Goal: Ask a question

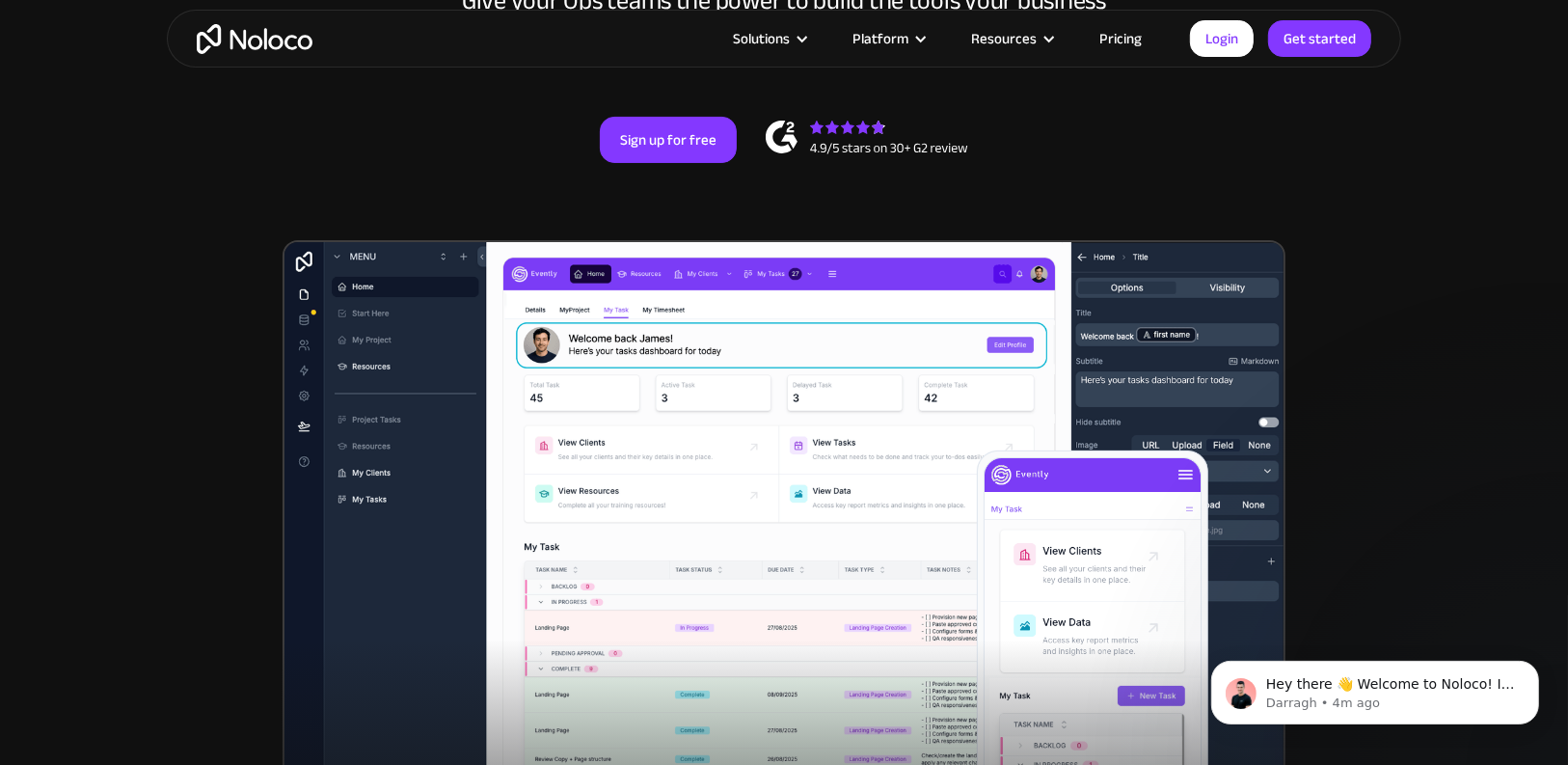
click at [1127, 39] on link "Pricing" at bounding box center [1120, 39] width 90 height 25
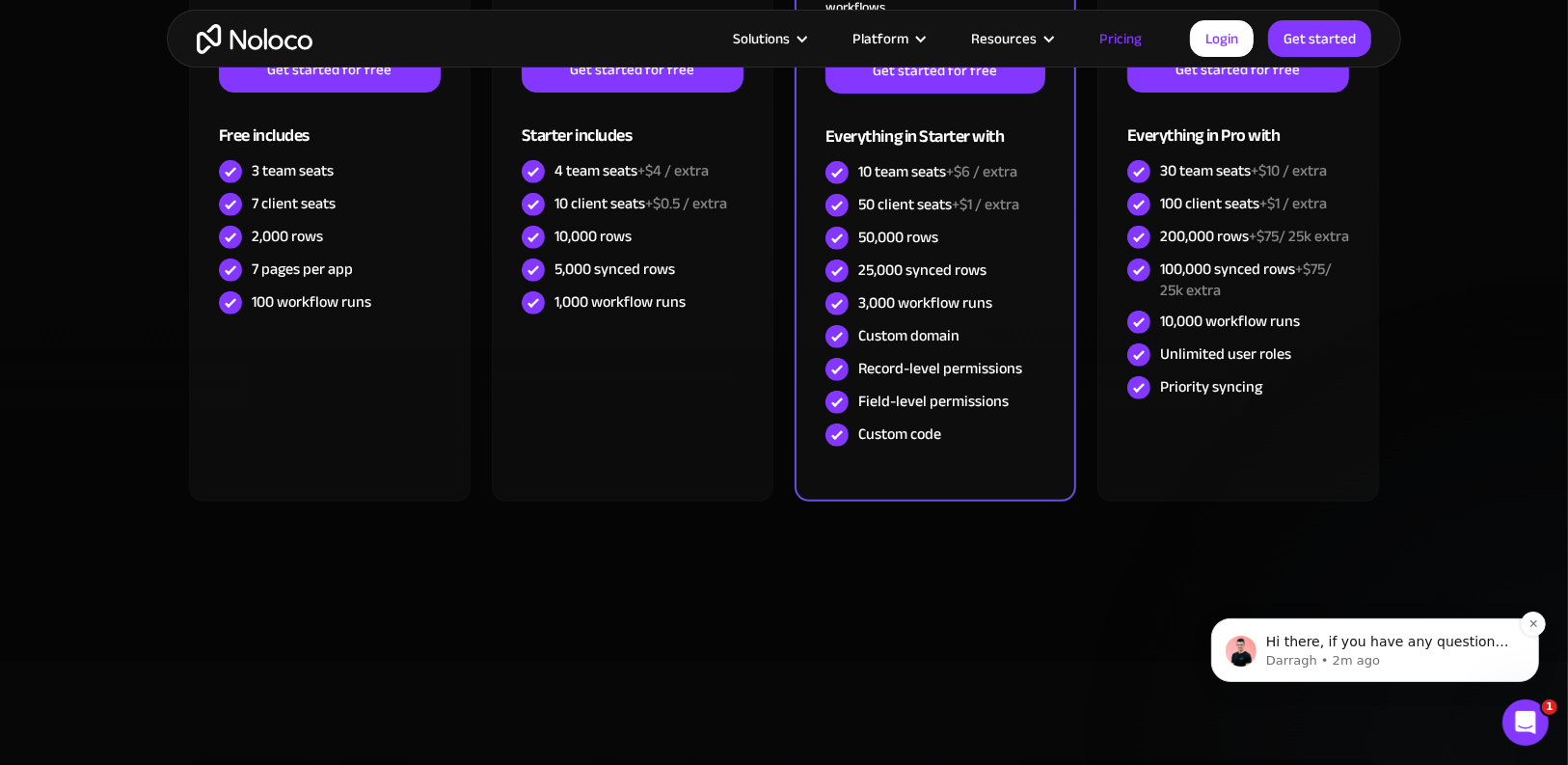
click at [1395, 670] on div "Hi there, if you have any questions about our pricing, just let us know! [PERSO…" at bounding box center [1374, 649] width 328 height 64
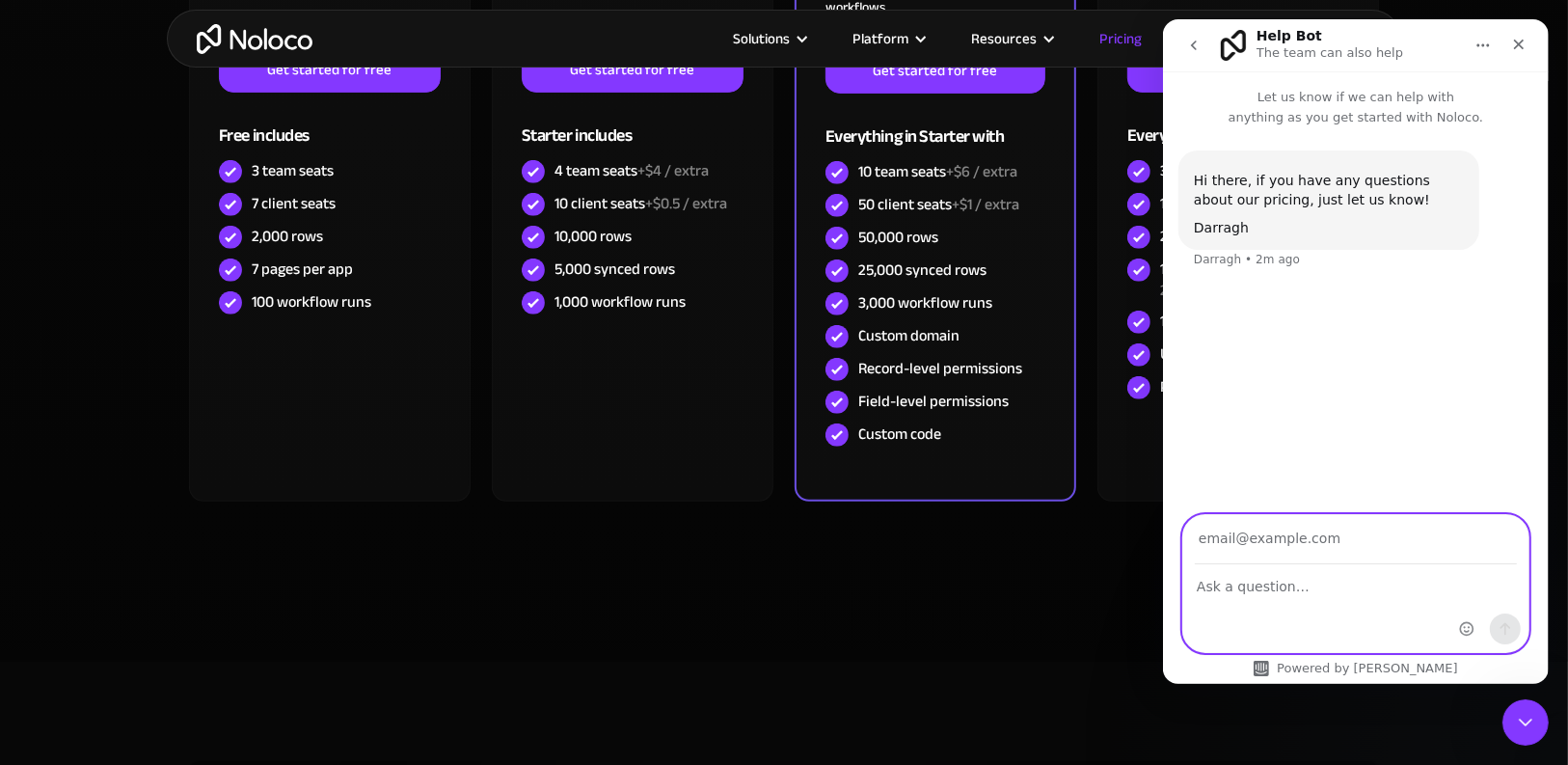
click at [1326, 596] on textarea "Ask a question…" at bounding box center [1355, 582] width 345 height 33
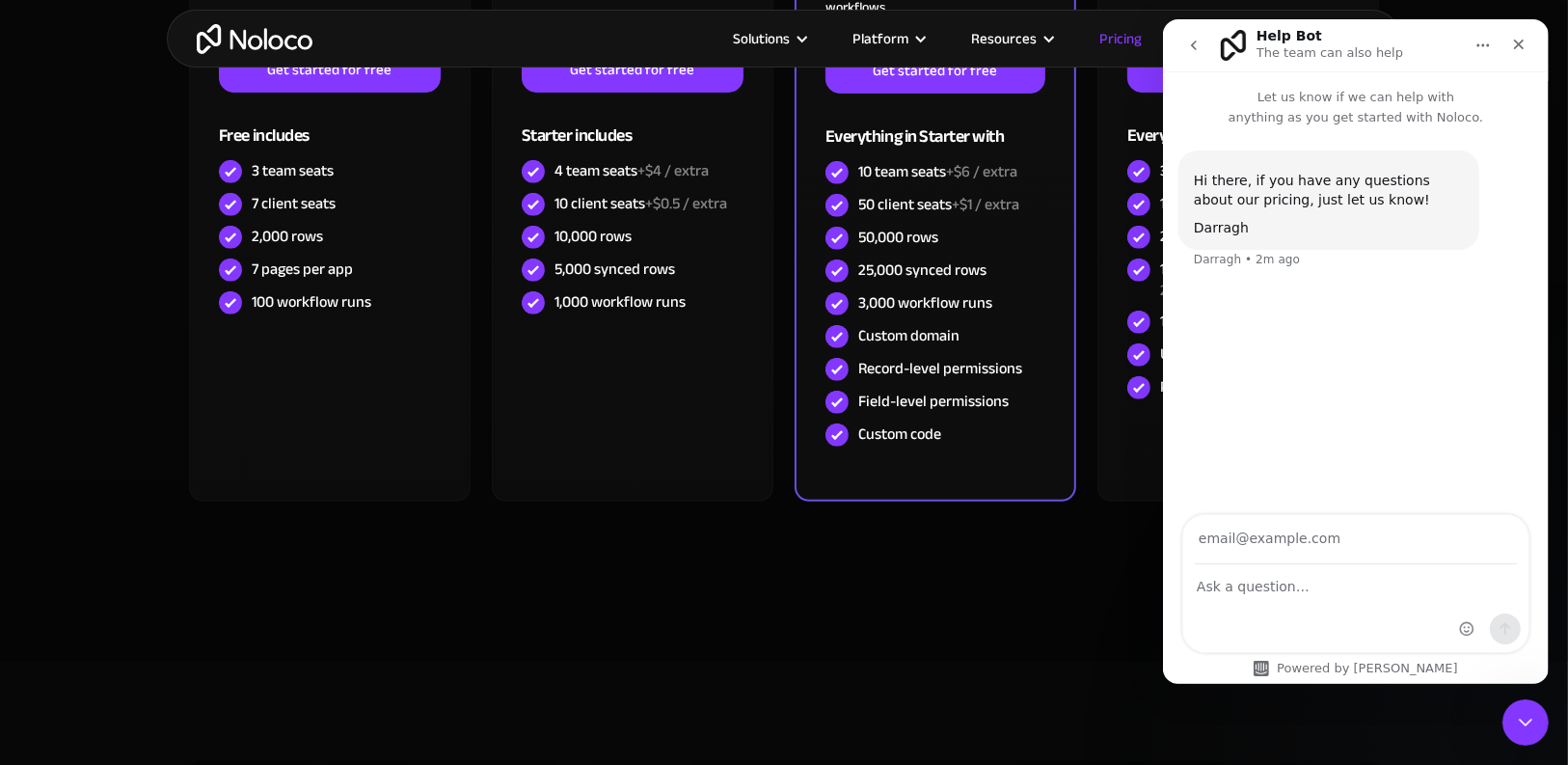
click at [1192, 59] on button "go back" at bounding box center [1193, 46] width 37 height 37
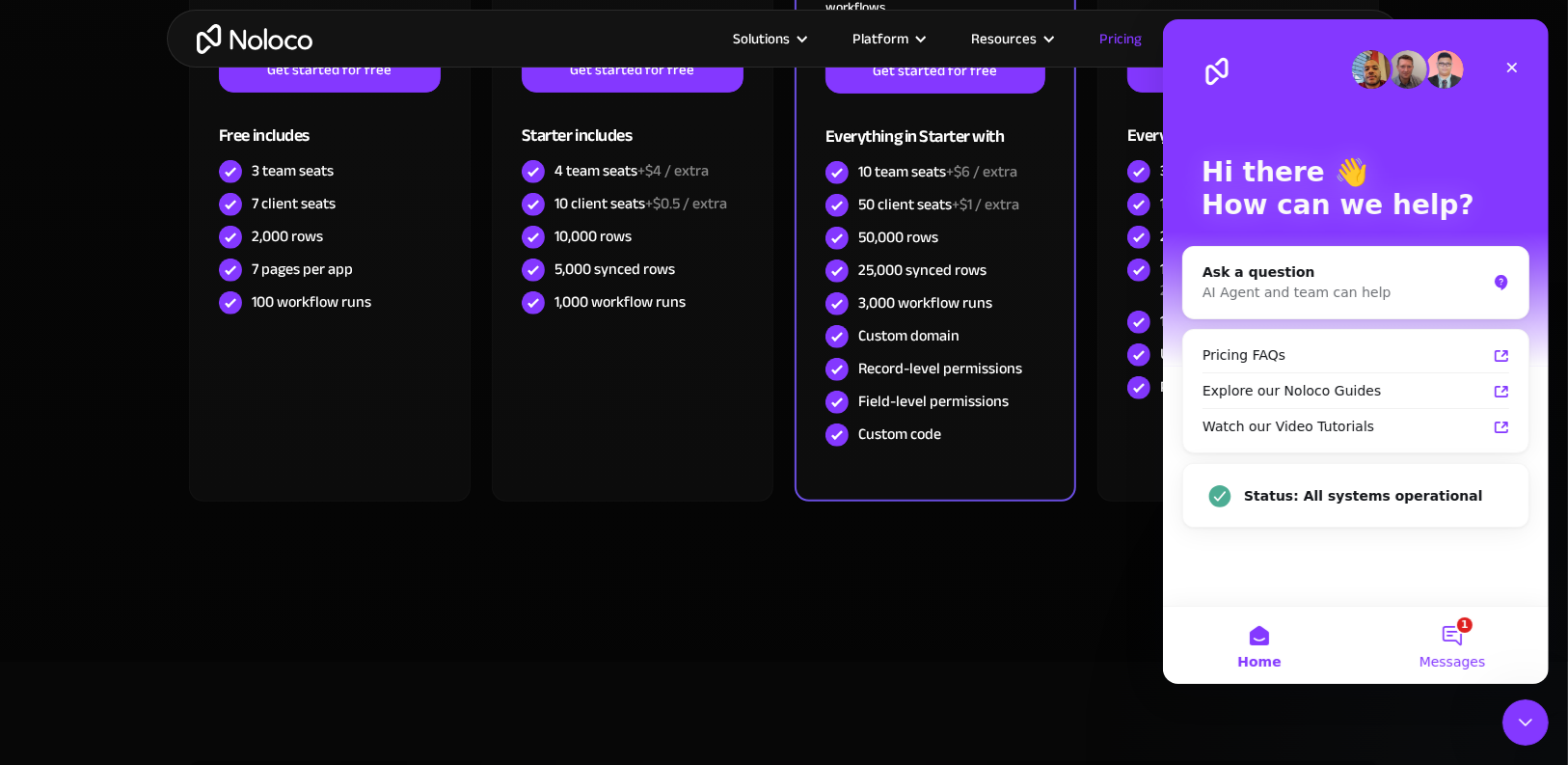
click at [1434, 655] on span "Messages" at bounding box center [1452, 661] width 67 height 14
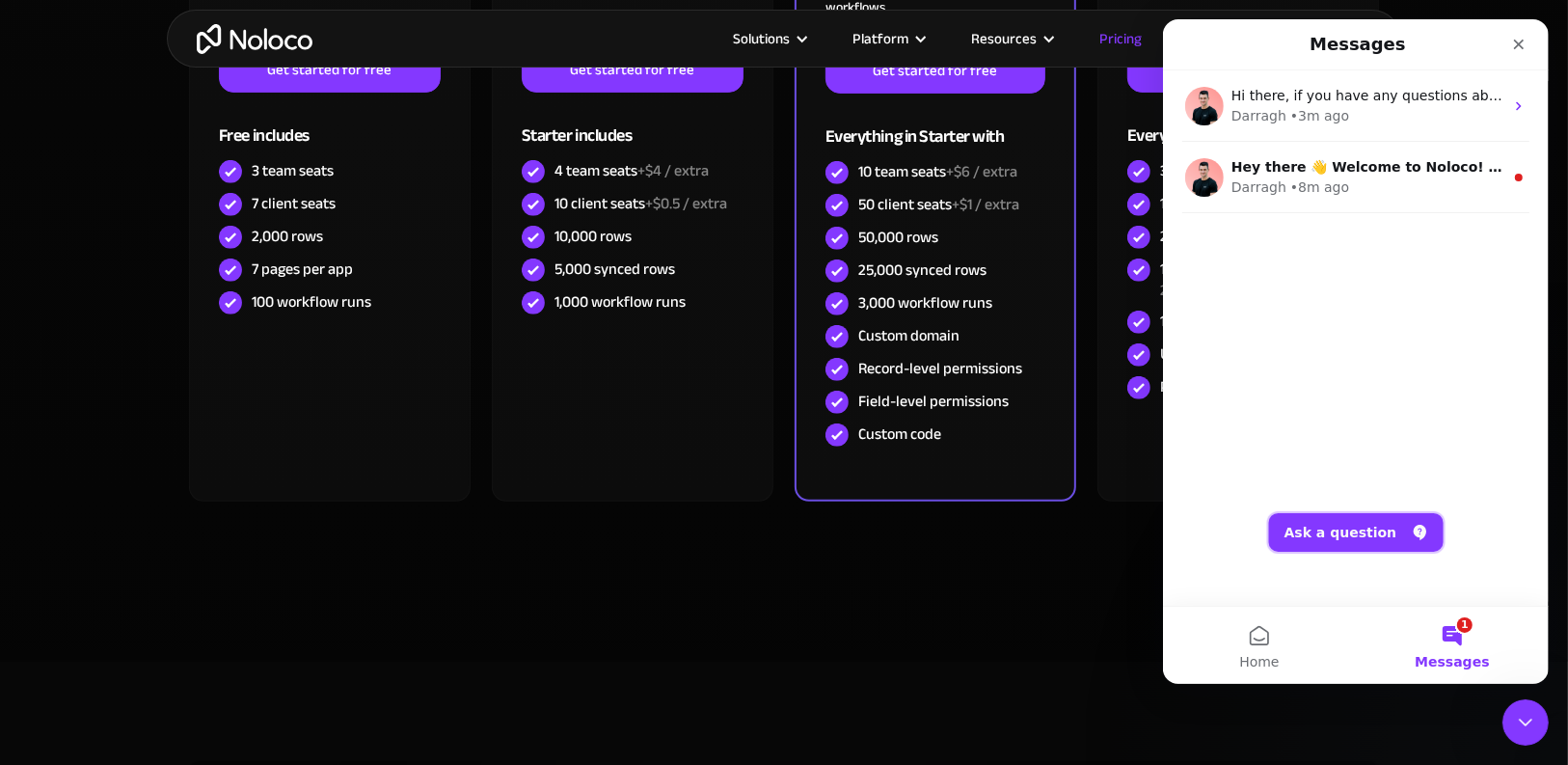
click at [1373, 528] on button "Ask a question" at bounding box center [1356, 532] width 175 height 39
